Goal: Check status: Check status

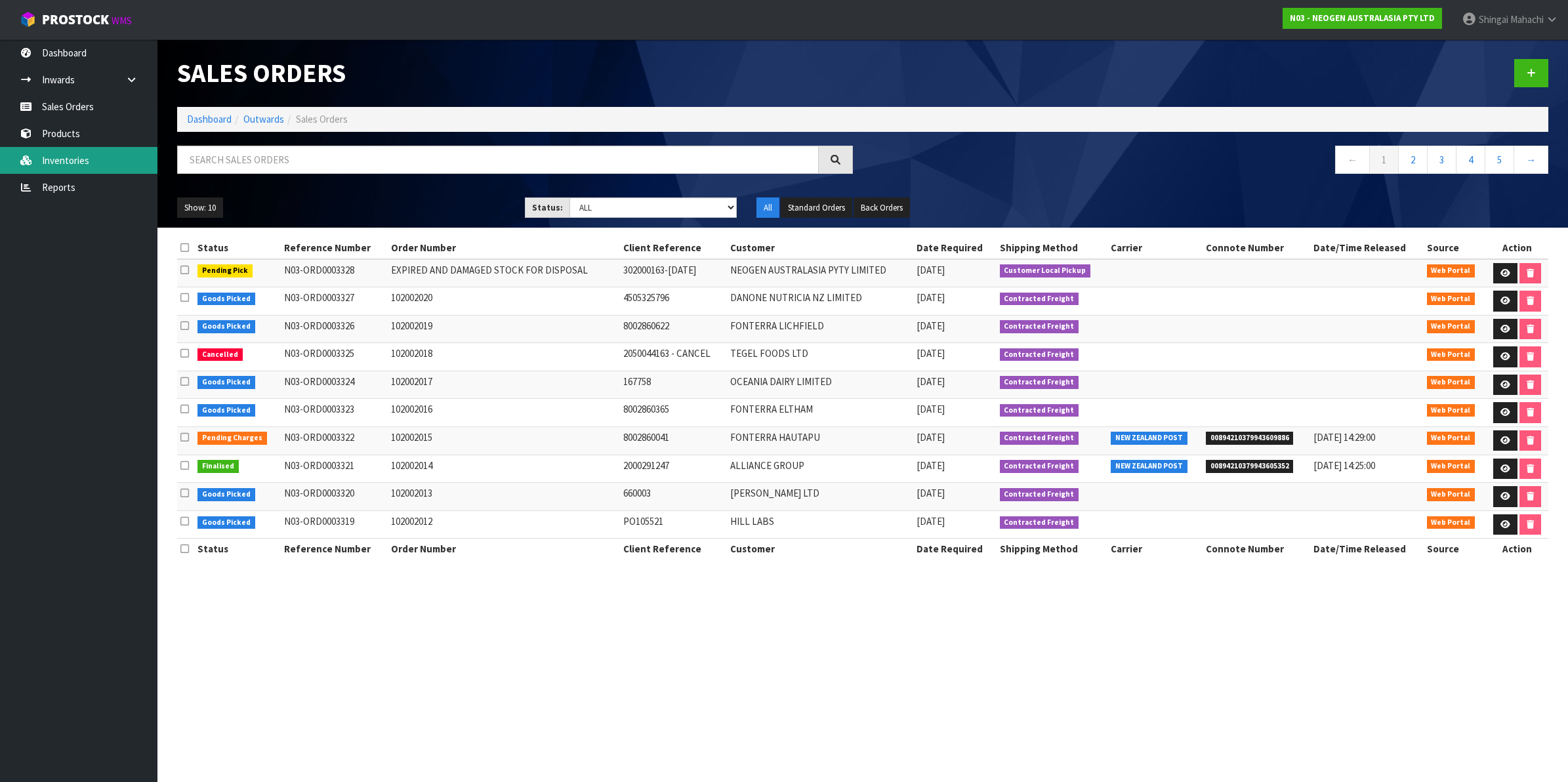
click at [69, 155] on link "Inventories" at bounding box center [78, 161] width 158 height 27
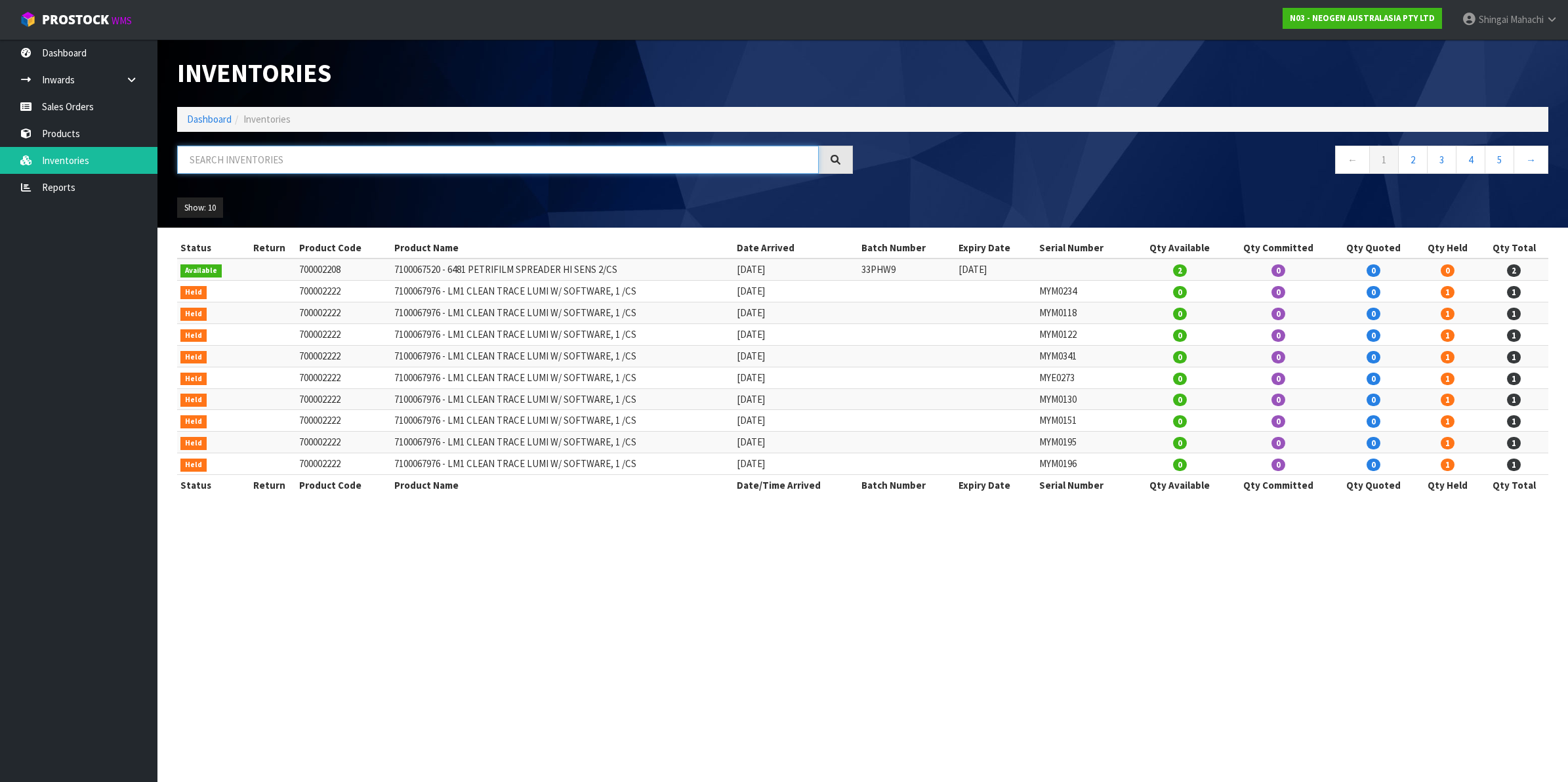
click at [237, 159] on input "text" at bounding box center [498, 160] width 642 height 28
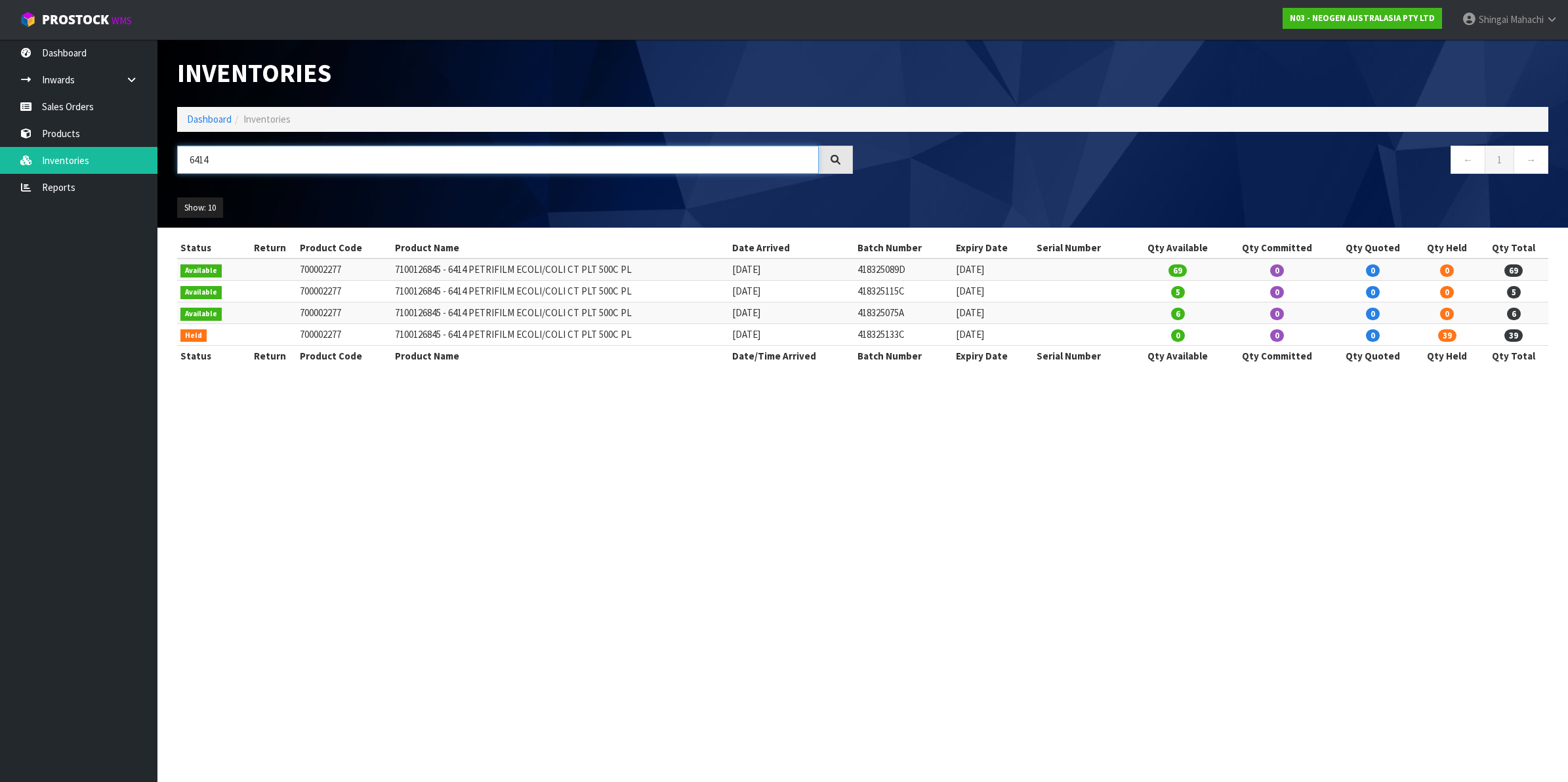
type input "6414"
click at [896, 336] on td "418325133C" at bounding box center [903, 335] width 99 height 22
drag, startPoint x: 864, startPoint y: 338, endPoint x: 916, endPoint y: 336, distance: 52.0
click at [916, 336] on td "418325133C" at bounding box center [903, 335] width 99 height 22
copy td "418325133C"
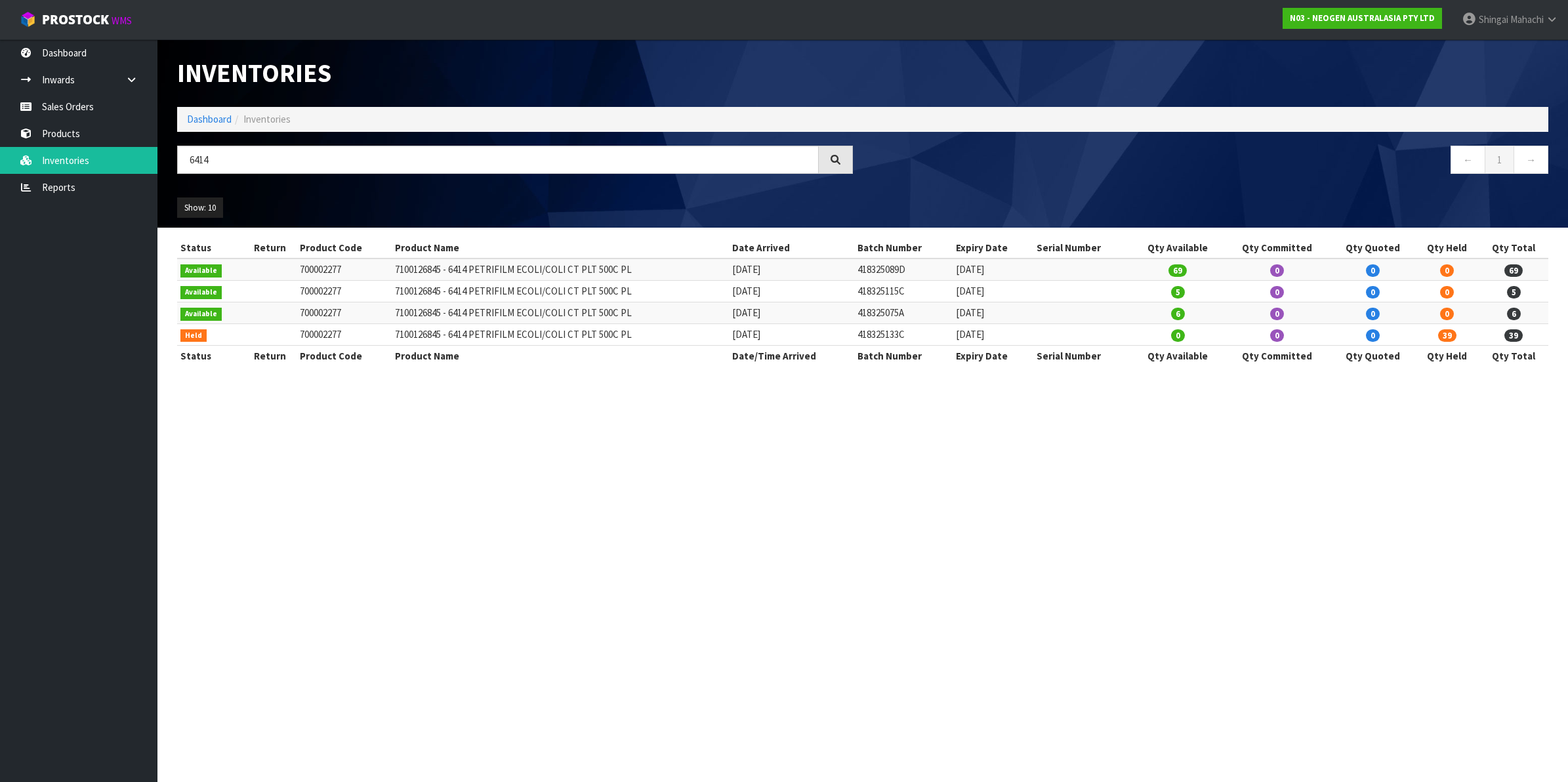
click at [408, 471] on section "Inventories Dashboard Inventories 6414 ← 1 → Show: 10 5 10 25 50 All Show Stock…" at bounding box center [784, 391] width 1568 height 782
click at [1550, 19] on icon at bounding box center [1552, 19] width 13 height 10
click at [1499, 58] on link "Logout" at bounding box center [1515, 52] width 104 height 18
